Goal: Transaction & Acquisition: Purchase product/service

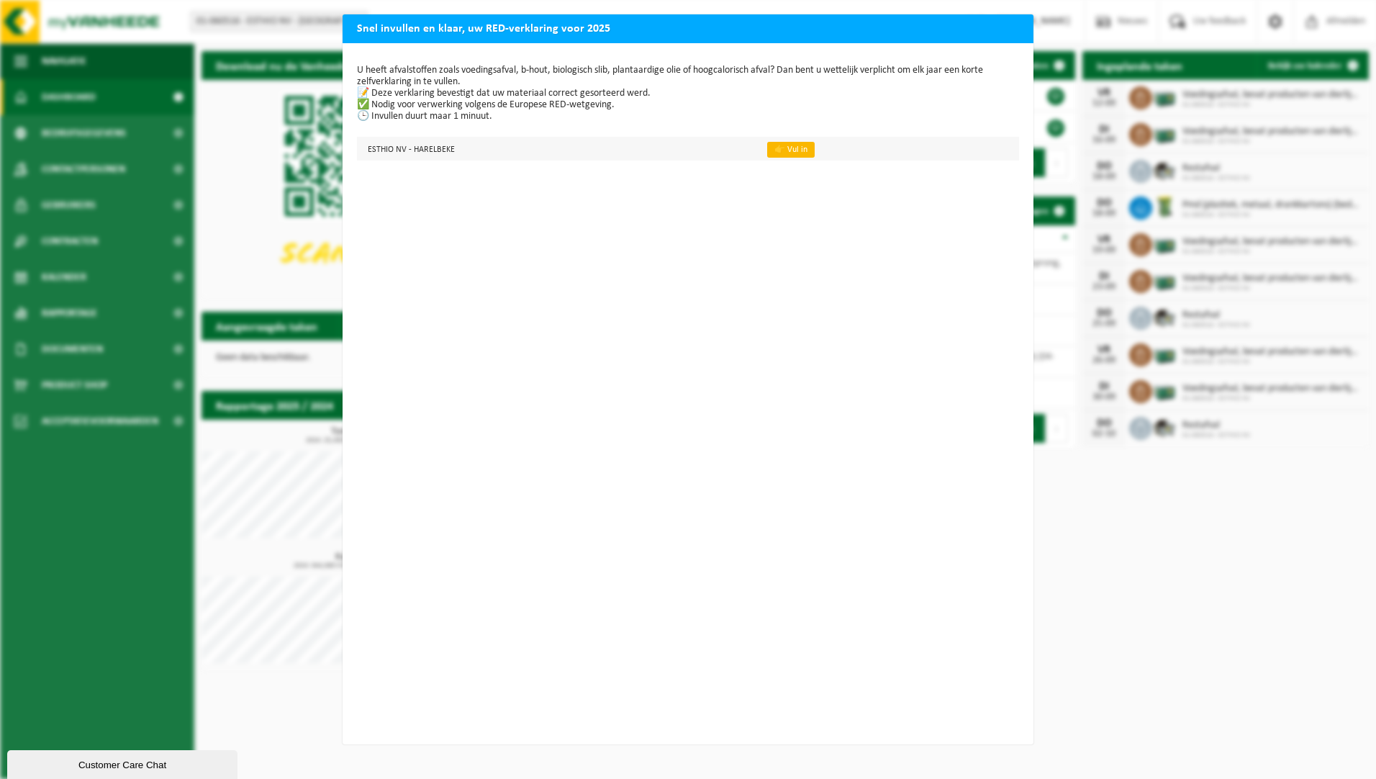
click at [780, 150] on link "👉 Vul in" at bounding box center [791, 150] width 48 height 16
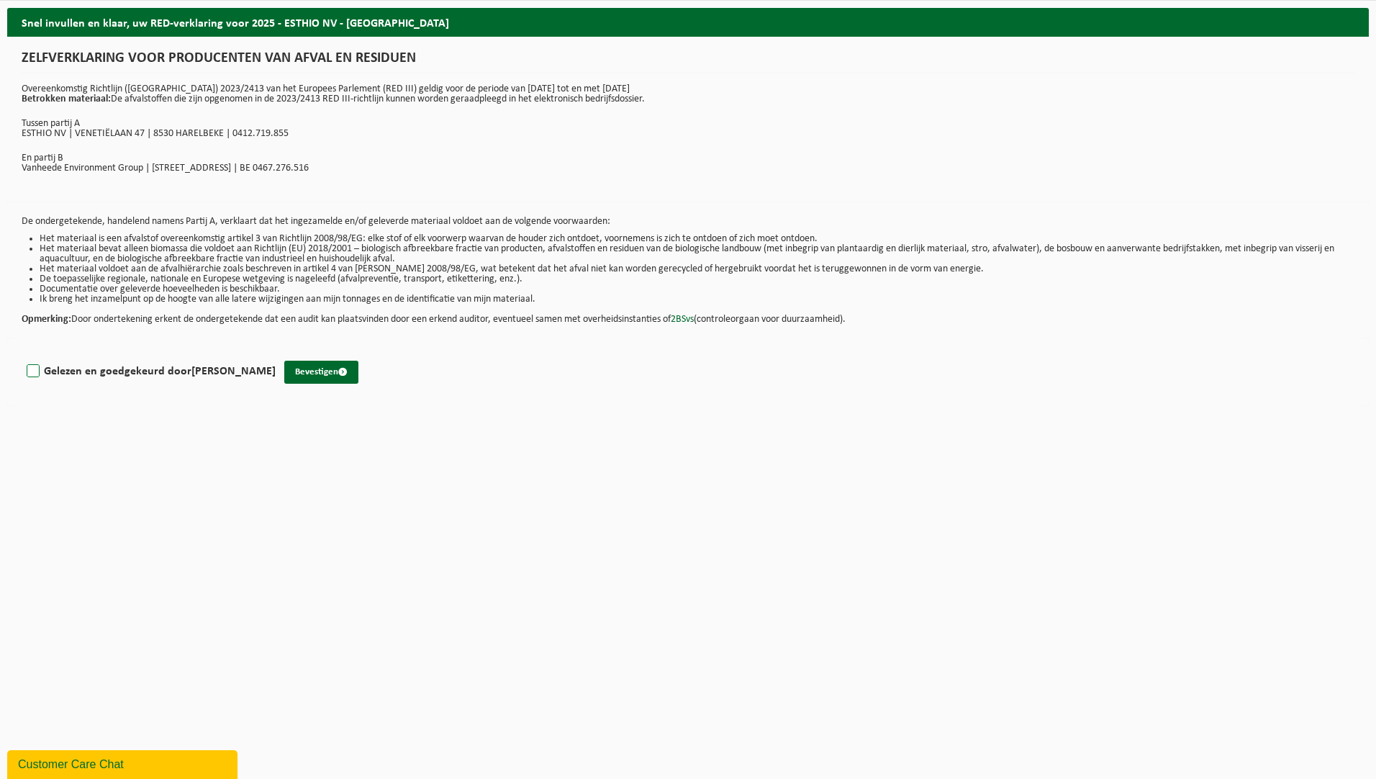
click at [32, 369] on label "Gelezen en goedgekeurd door Marie-Jose Maes" at bounding box center [150, 372] width 252 height 22
click at [276, 353] on input "Gelezen en goedgekeurd door Marie-Jose Maes" at bounding box center [276, 353] width 1 height 1
checkbox input "true"
click at [312, 376] on button "Bevestigen" at bounding box center [321, 372] width 74 height 23
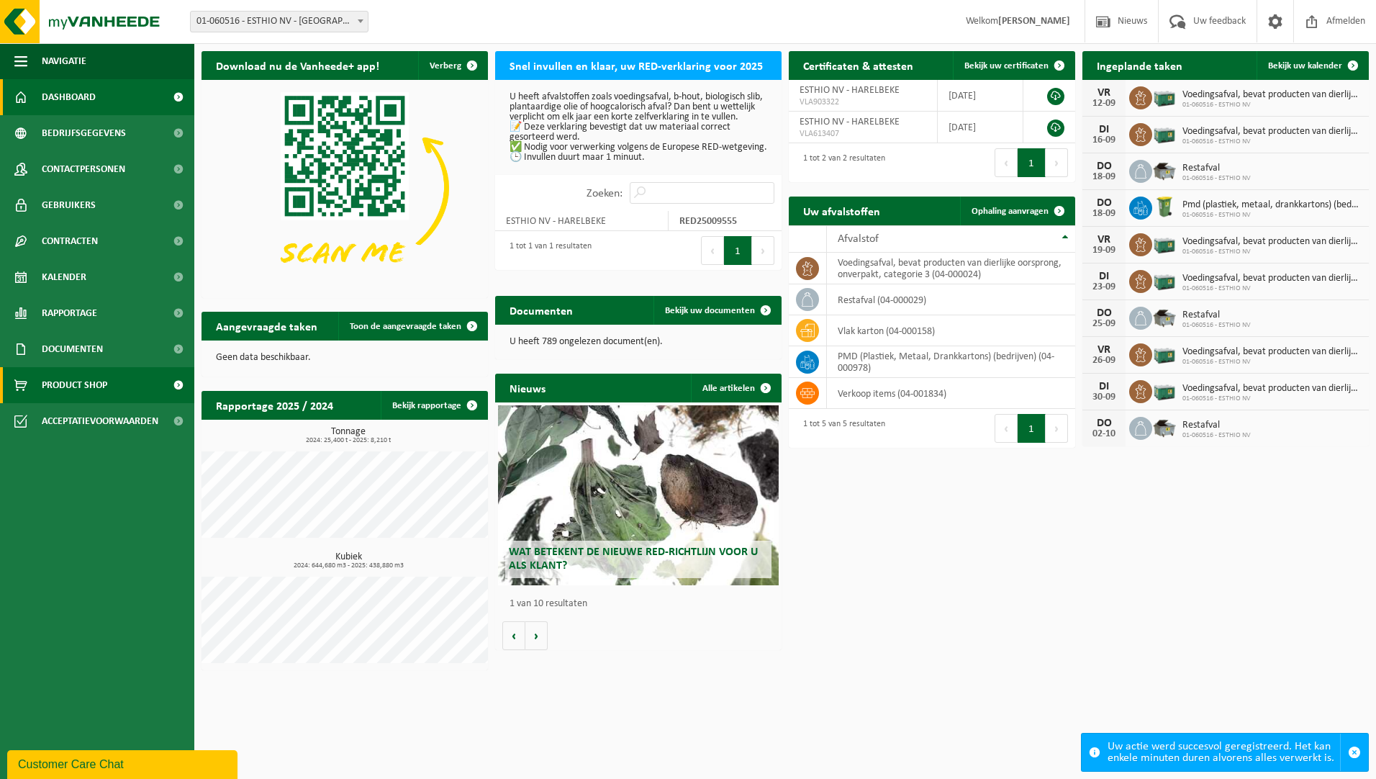
click at [98, 382] on span "Product Shop" at bounding box center [75, 385] width 66 height 36
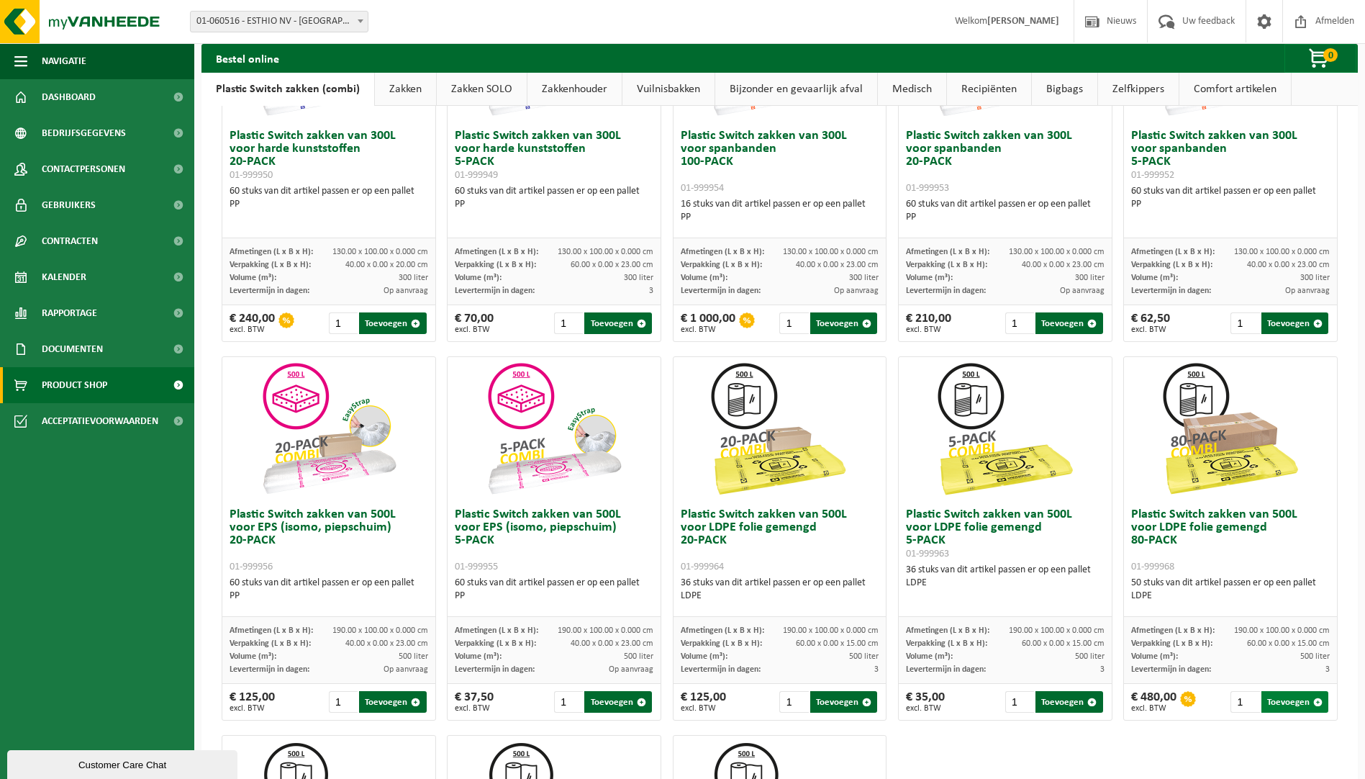
click at [1314, 703] on span "button" at bounding box center [1318, 701] width 9 height 9
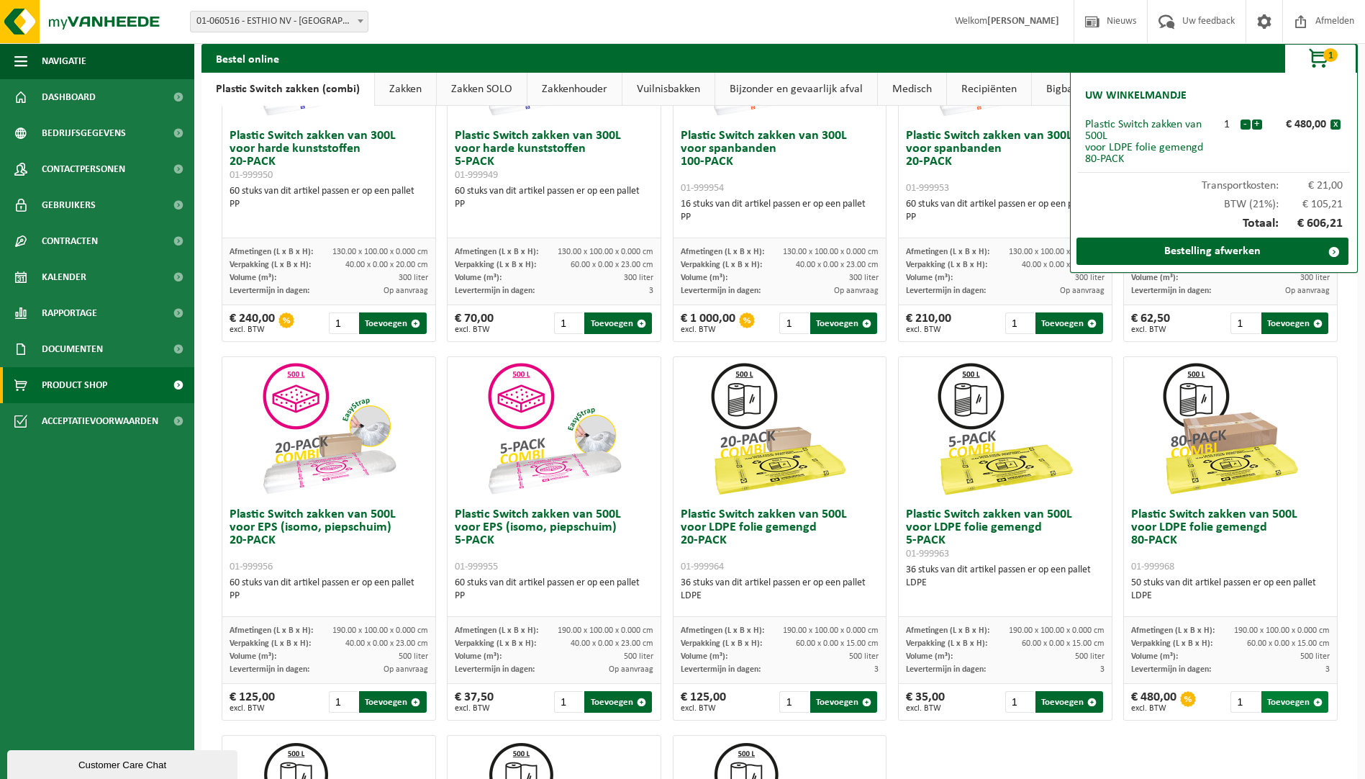
click at [1314, 703] on span "button" at bounding box center [1318, 701] width 9 height 9
click at [1309, 253] on link "Bestelling afwerken" at bounding box center [1213, 251] width 272 height 27
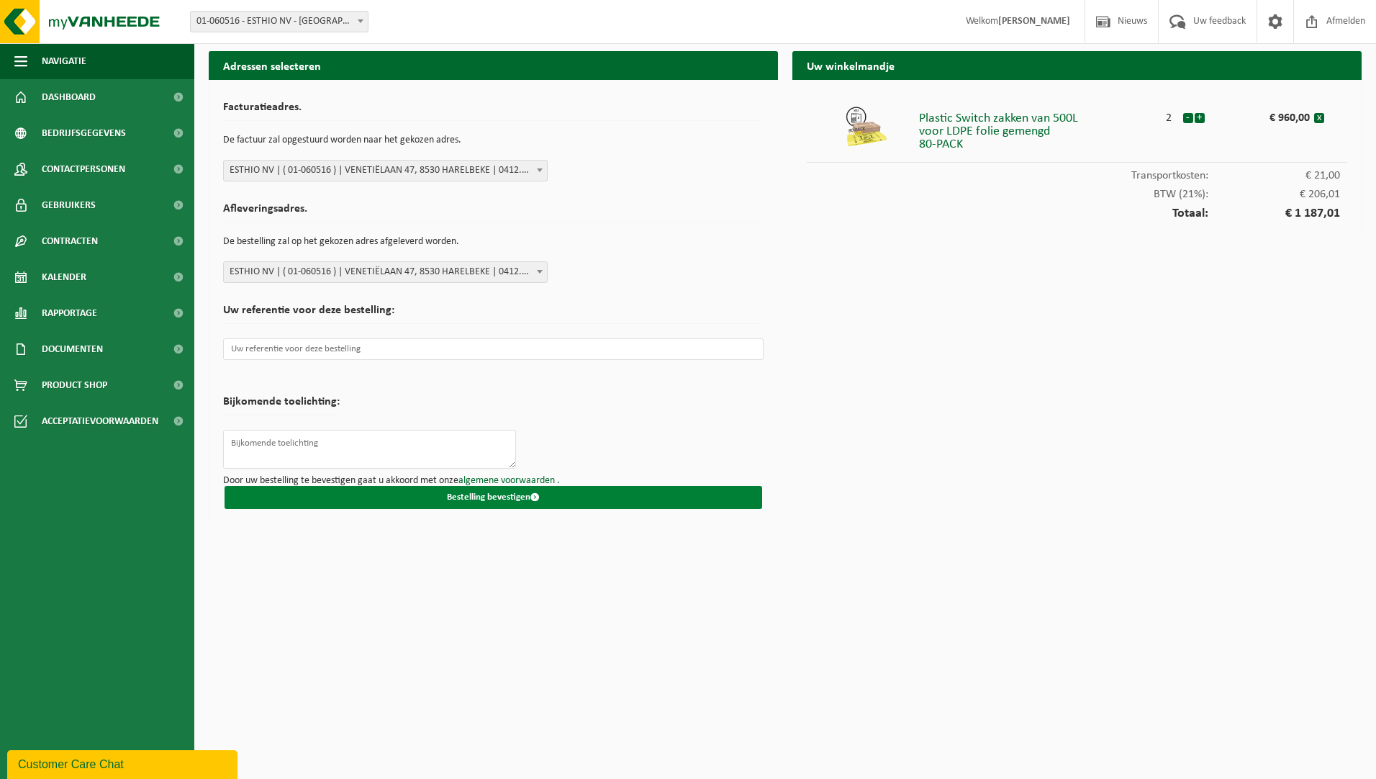
click at [482, 497] on button "Bestelling bevestigen" at bounding box center [494, 497] width 538 height 23
